Goal: Information Seeking & Learning: Learn about a topic

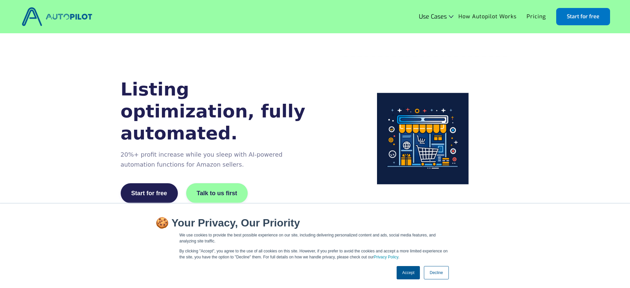
click at [410, 271] on link "Accept" at bounding box center [409, 272] width 24 height 13
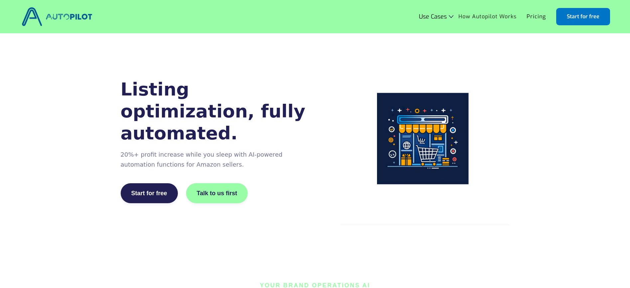
click at [498, 18] on link "How Autopilot Works" at bounding box center [488, 16] width 68 height 13
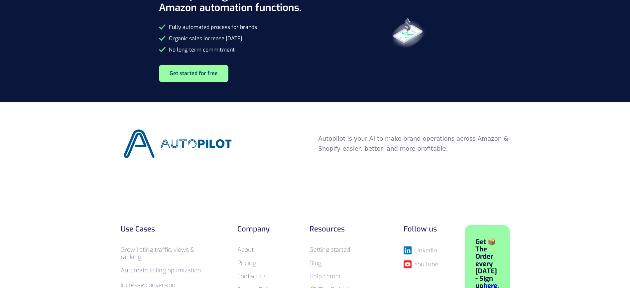
scroll to position [1442, 0]
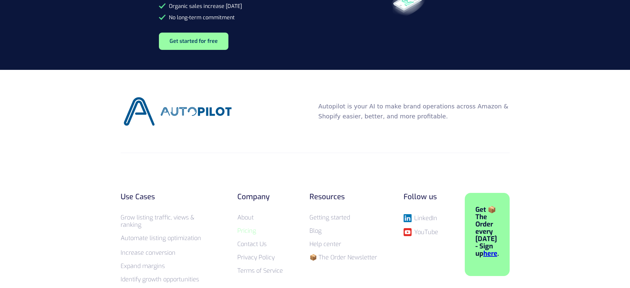
click at [252, 232] on link "Pricing" at bounding box center [247, 231] width 19 height 8
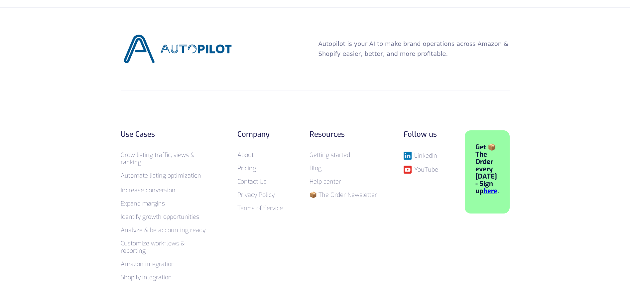
scroll to position [446, 0]
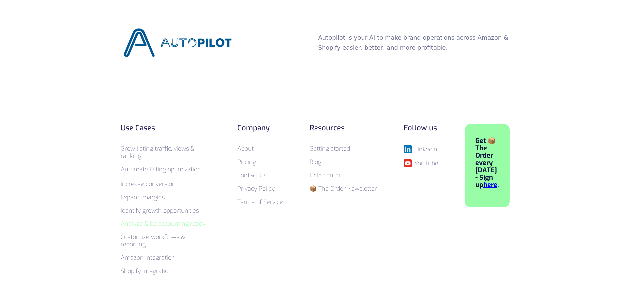
click at [156, 224] on link "Analyze & be accounting ready" at bounding box center [163, 224] width 85 height 8
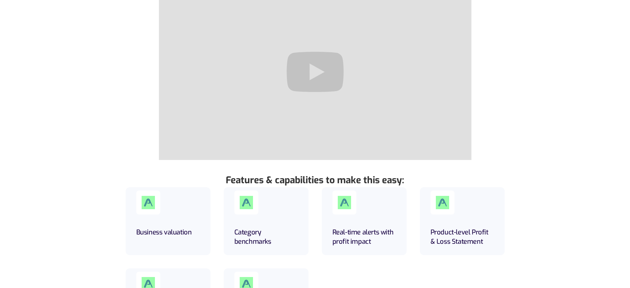
scroll to position [76, 0]
